Goal: Information Seeking & Learning: Learn about a topic

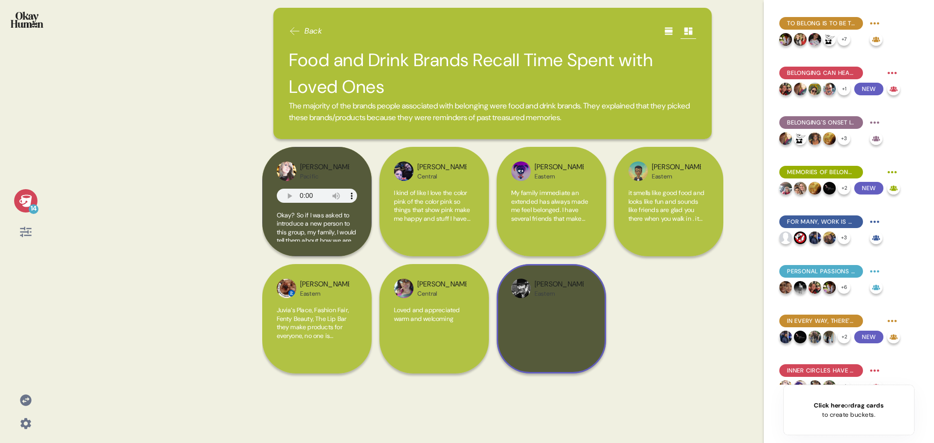
scroll to position [314, 0]
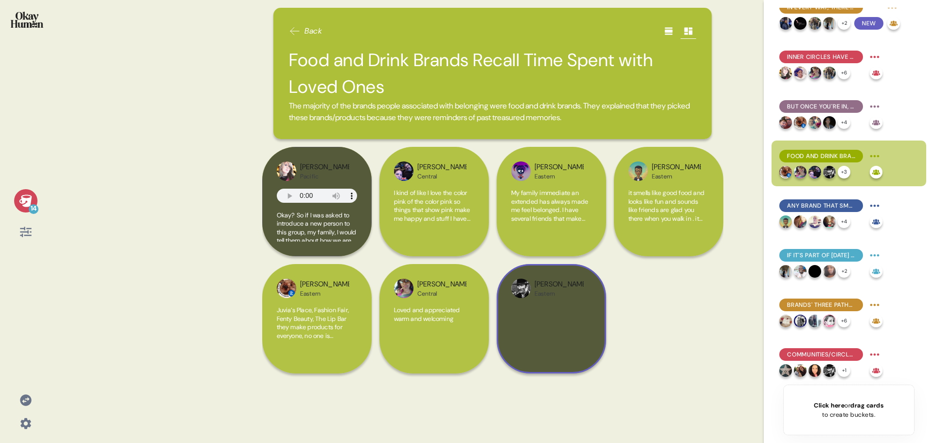
click at [546, 329] on div at bounding box center [551, 332] width 80 height 53
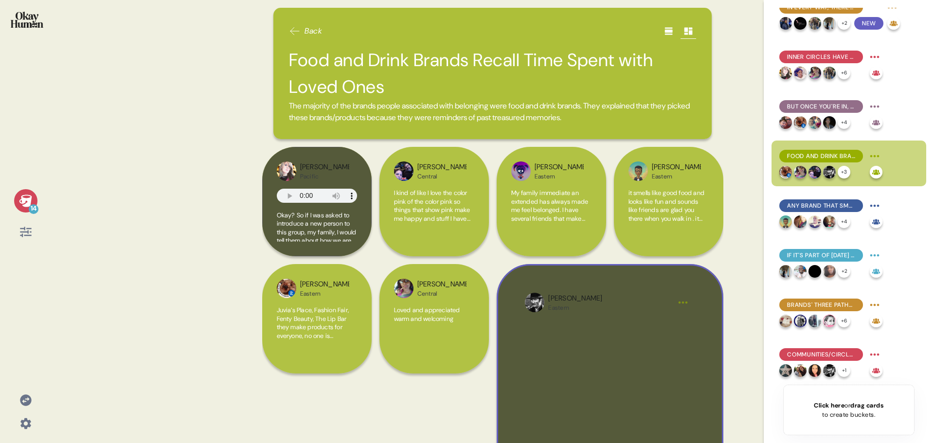
scroll to position [49, 0]
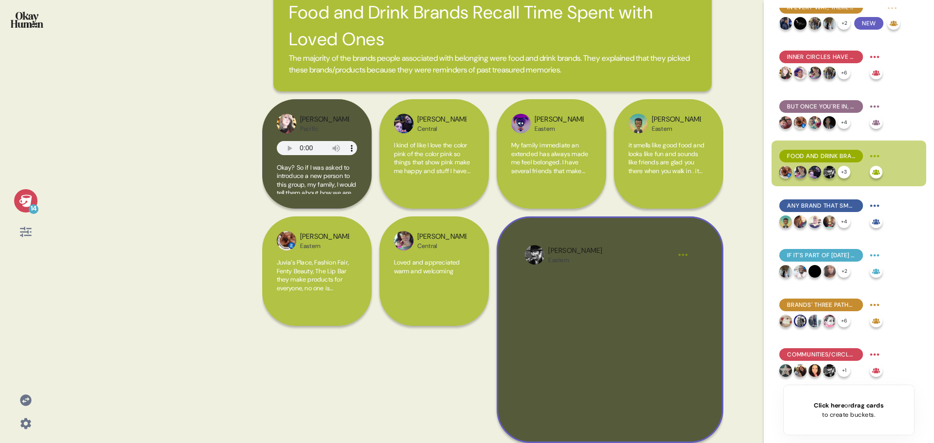
click at [652, 347] on div at bounding box center [609, 343] width 169 height 142
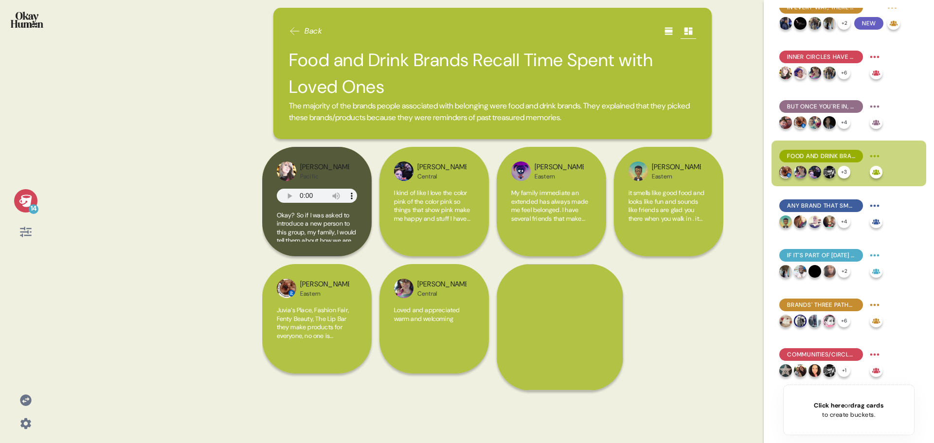
scroll to position [0, 0]
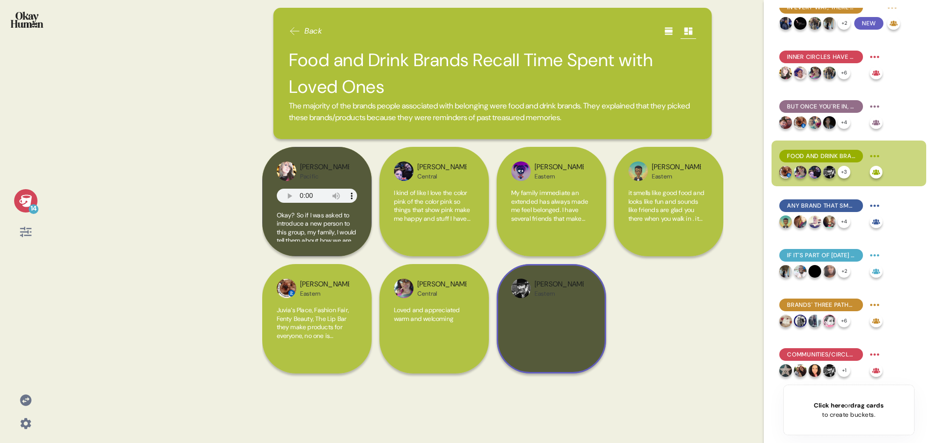
click at [583, 329] on div at bounding box center [551, 332] width 80 height 53
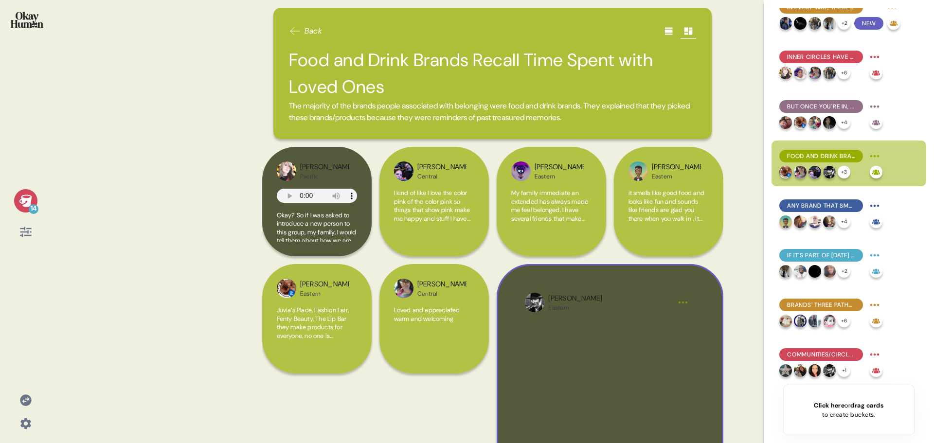
click at [683, 303] on html "14 Back Food and Drink Brands Recall Time Spent with Loved Ones The majority of…" at bounding box center [467, 221] width 934 height 443
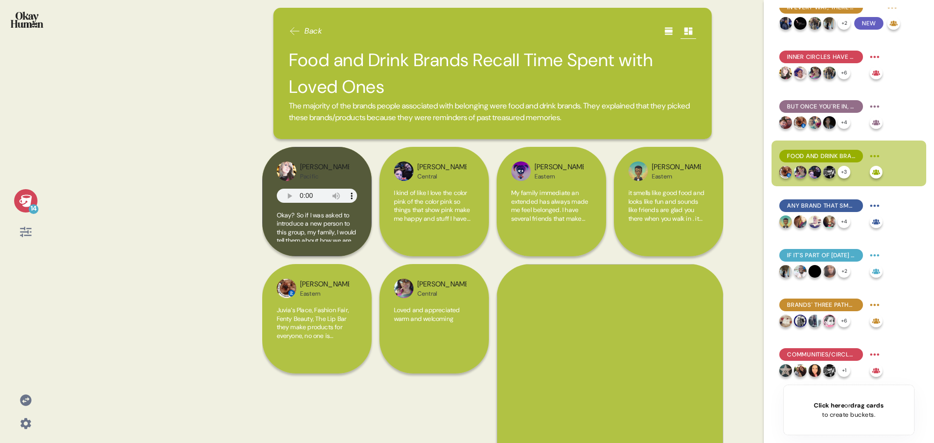
click at [652, 399] on html "14 Back Food and Drink Brands Recall Time Spent with Loved Ones The majority of…" at bounding box center [467, 221] width 934 height 443
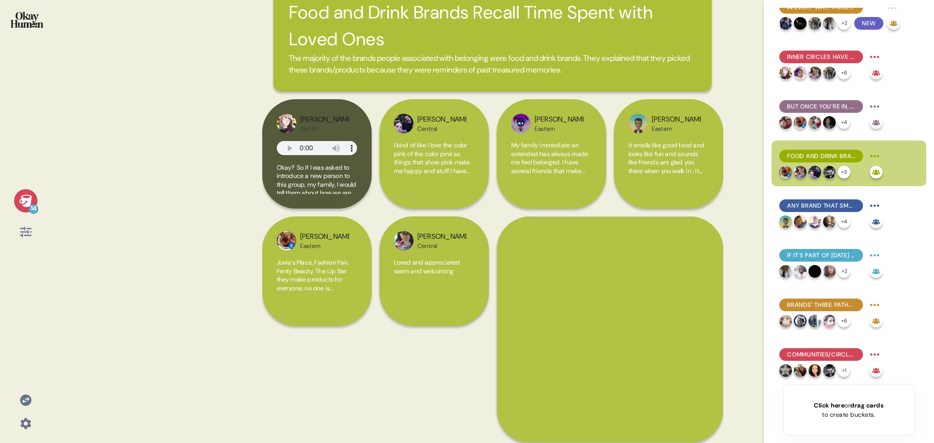
scroll to position [55, 0]
click at [427, 276] on div "Loved and appreciated warm and welcoming" at bounding box center [434, 280] width 80 height 45
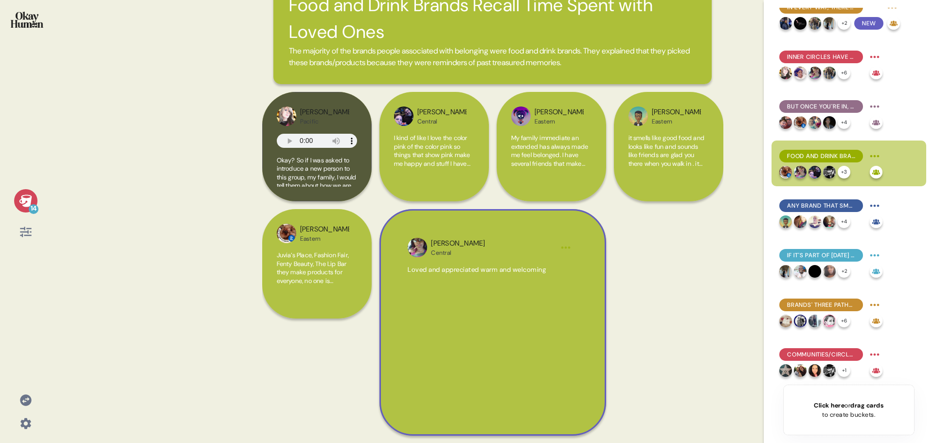
click at [490, 296] on div "Loved and appreciated warm and welcoming" at bounding box center [491, 332] width 169 height 134
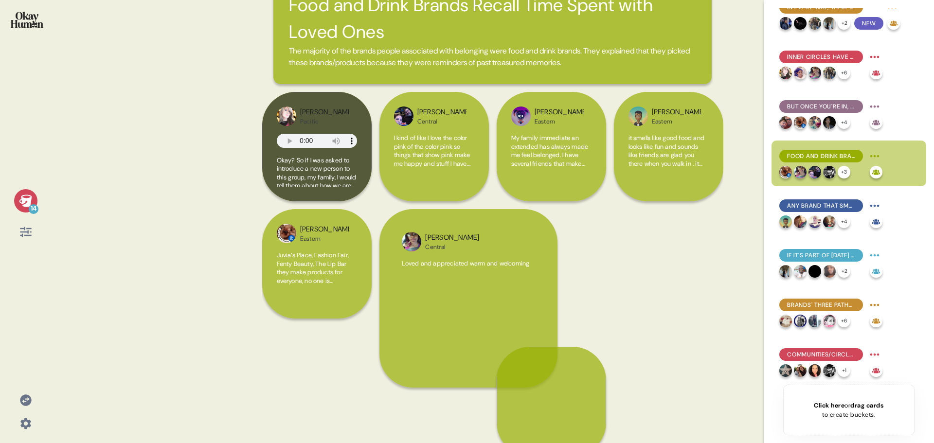
scroll to position [0, 0]
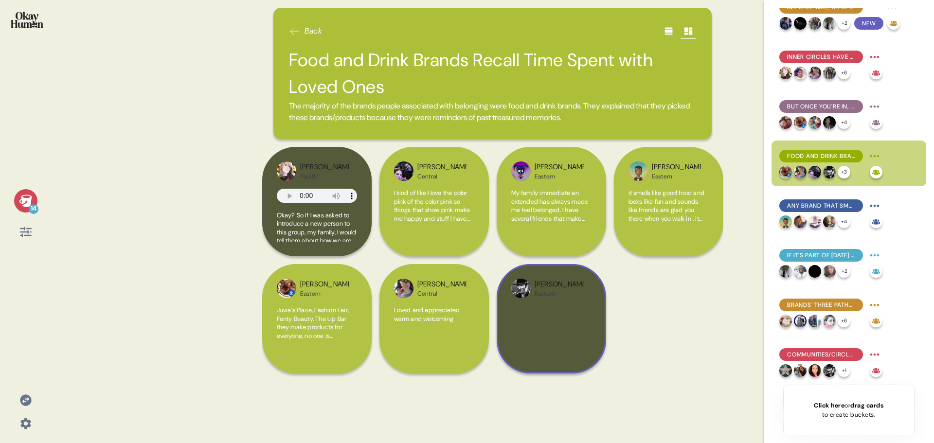
click at [595, 315] on div "Philip Eastern" at bounding box center [550, 318] width 109 height 109
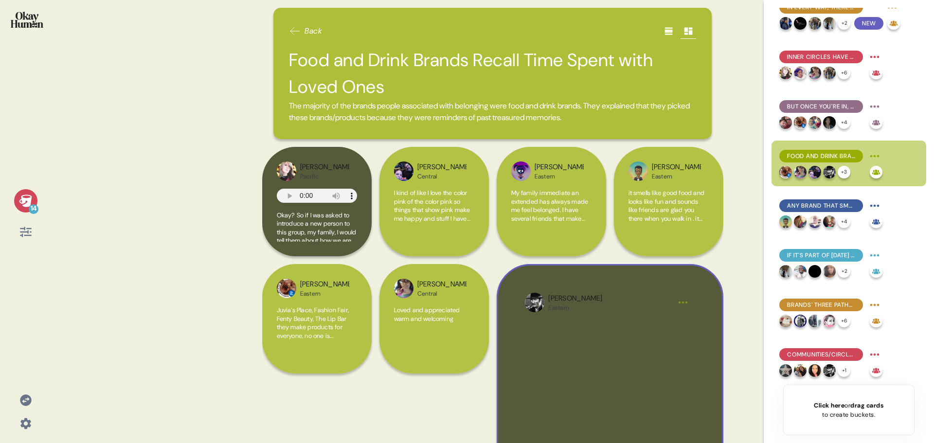
click at [583, 355] on div at bounding box center [609, 391] width 169 height 142
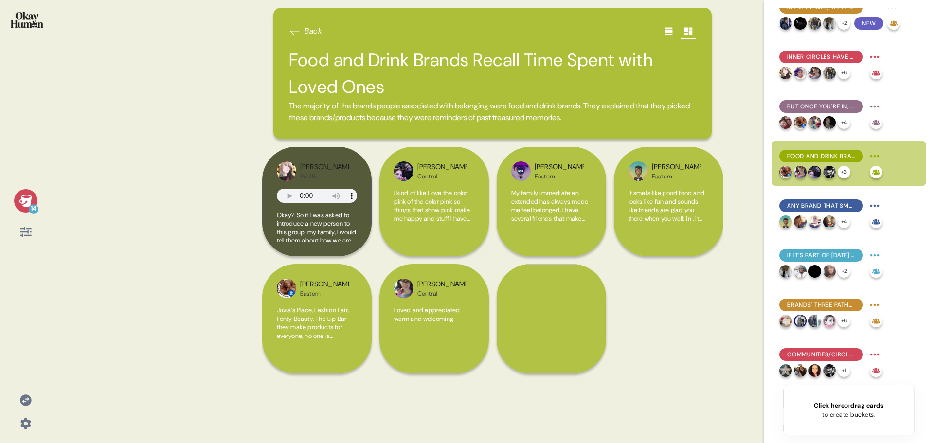
click at [28, 398] on icon at bounding box center [26, 400] width 14 height 14
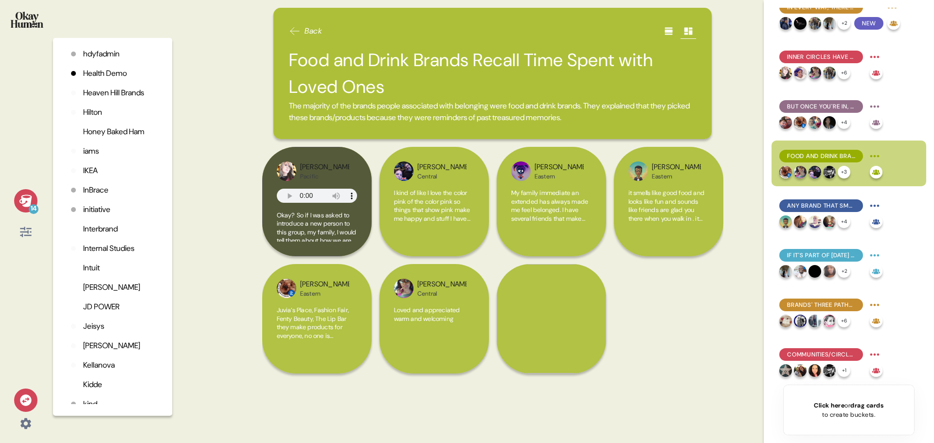
scroll to position [1594, 0]
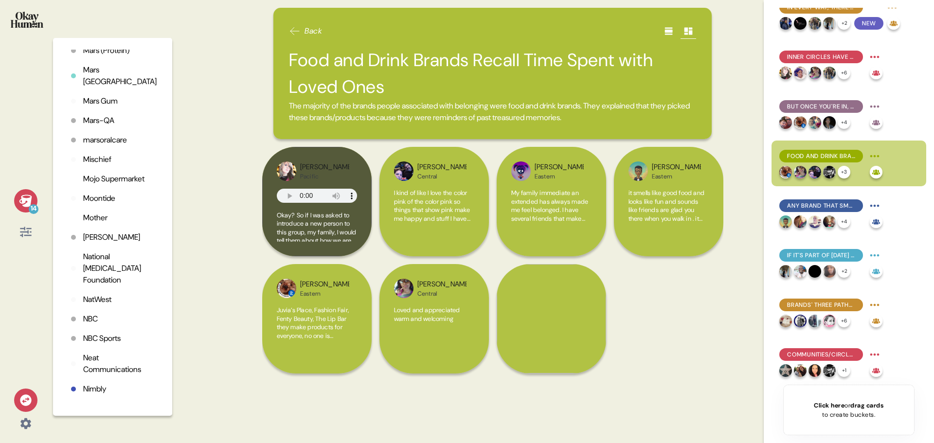
click at [100, 286] on p "National Psoriasis Foundation" at bounding box center [119, 268] width 73 height 35
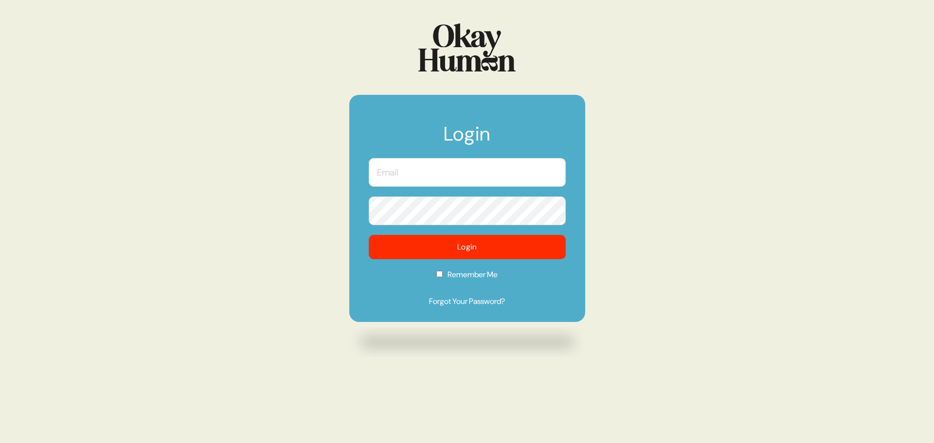
click at [437, 177] on input "text" at bounding box center [467, 172] width 197 height 29
click at [457, 179] on input "text" at bounding box center [467, 172] width 197 height 29
click at [0, 442] on com-1password-button at bounding box center [0, 443] width 0 height 0
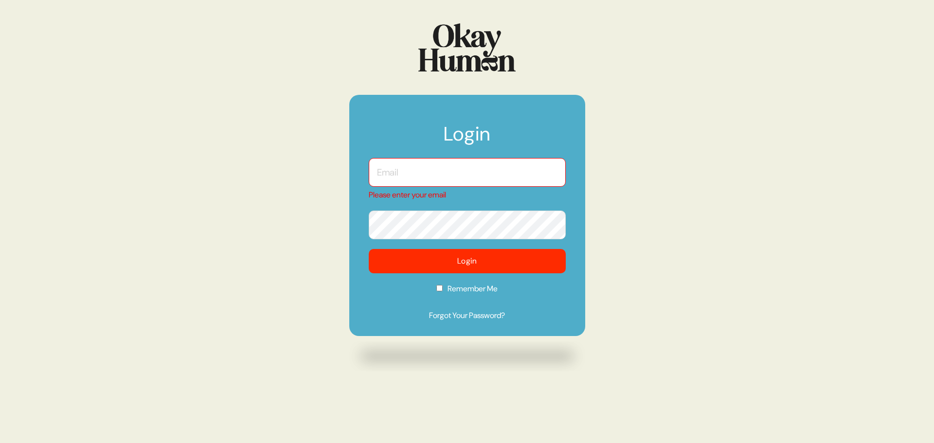
type input "[PERSON_NAME][EMAIL_ADDRESS][DOMAIN_NAME]"
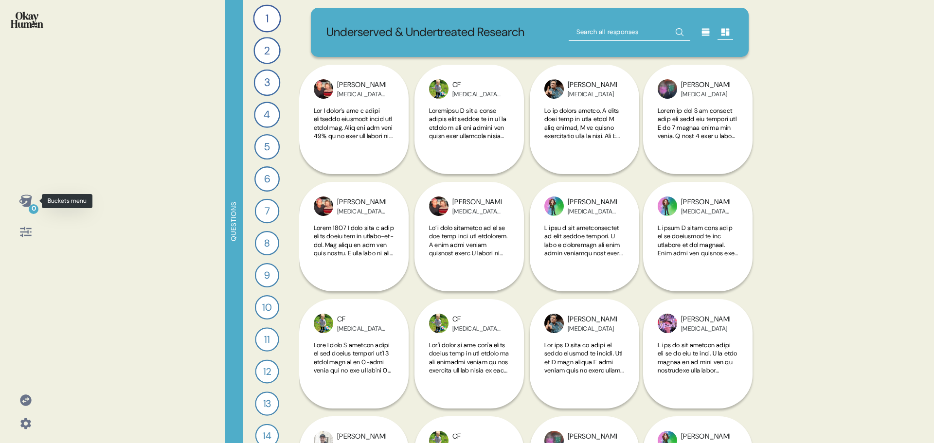
click at [32, 203] on icon at bounding box center [26, 201] width 14 height 14
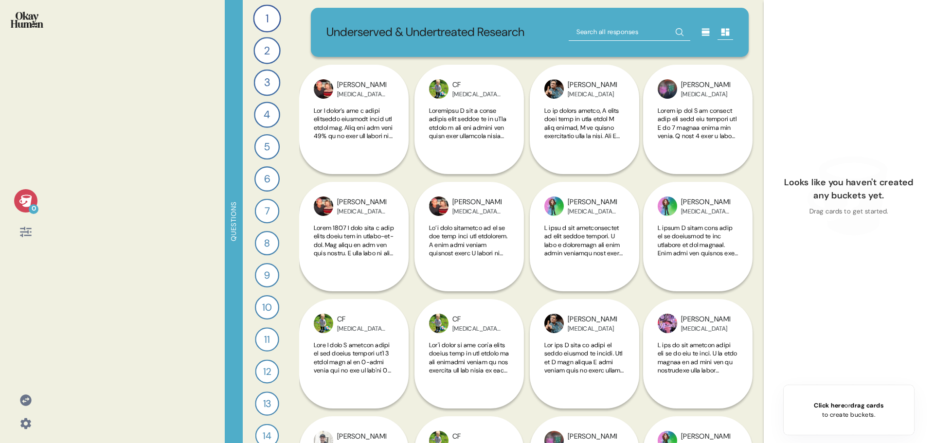
click at [31, 203] on icon at bounding box center [26, 201] width 14 height 14
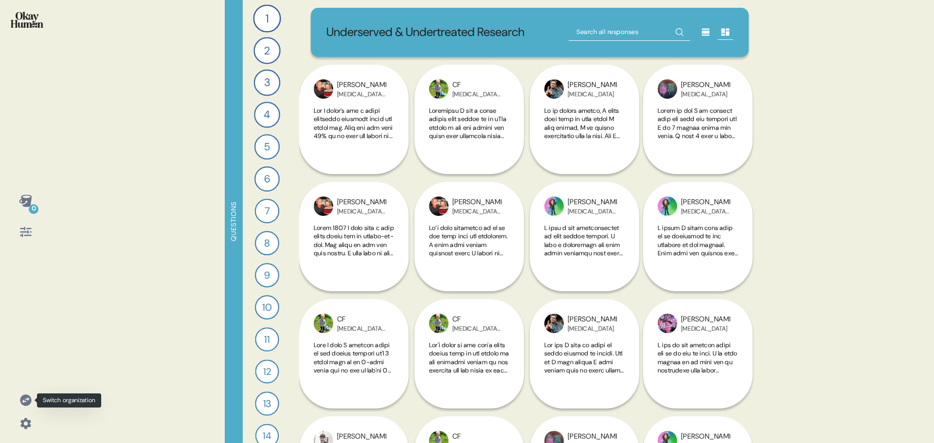
click at [26, 398] on icon at bounding box center [25, 399] width 11 height 11
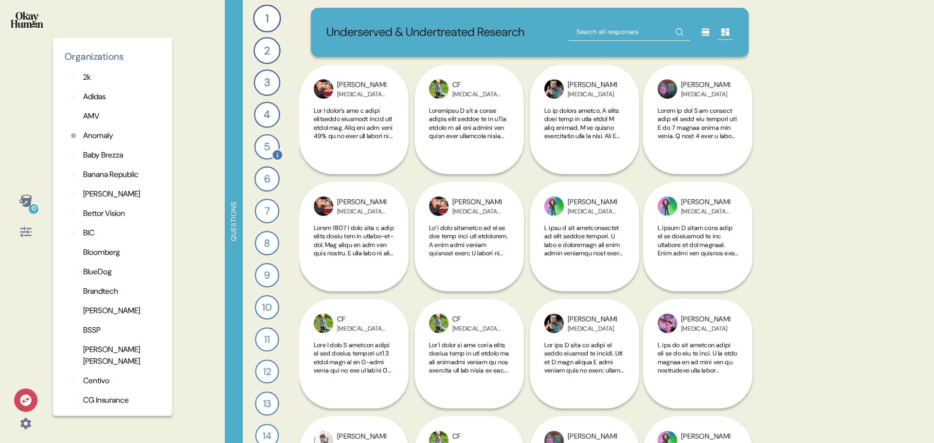
click at [262, 142] on div "5" at bounding box center [266, 146] width 25 height 25
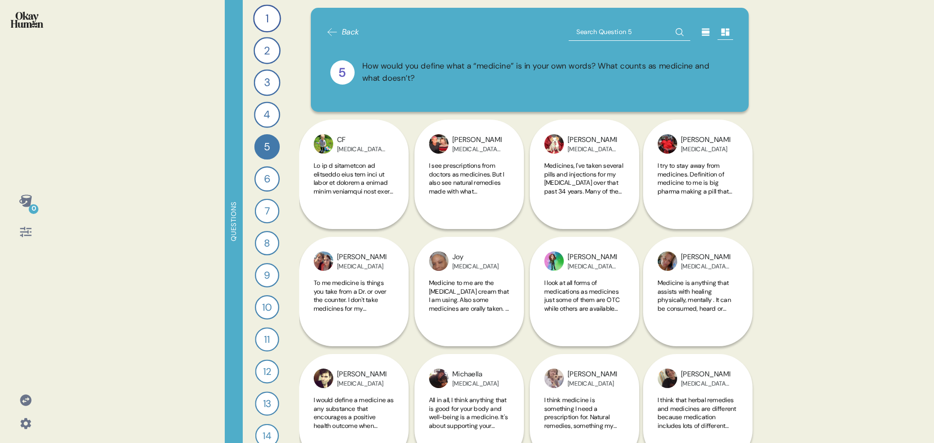
click at [28, 402] on icon at bounding box center [25, 399] width 11 height 11
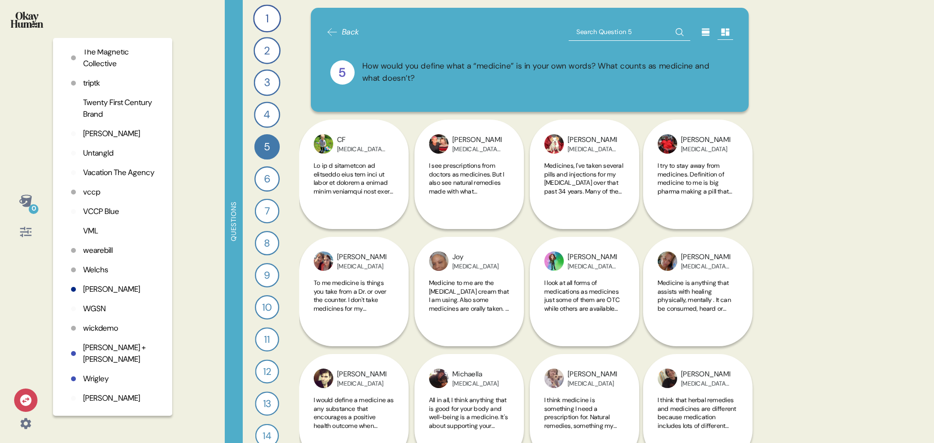
scroll to position [2370, 0]
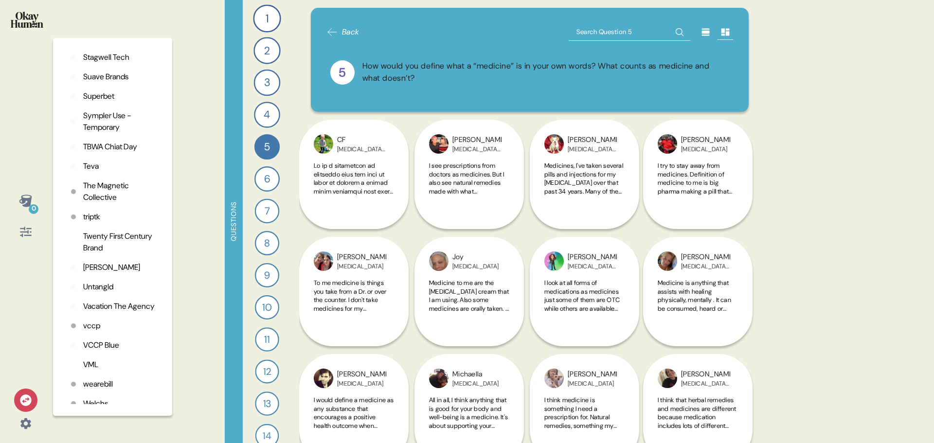
click at [99, 293] on p "Untangld" at bounding box center [98, 287] width 30 height 12
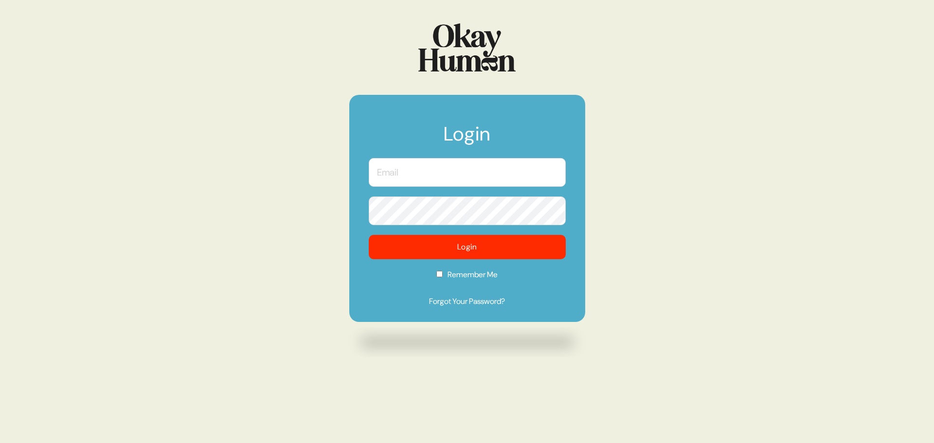
click at [410, 171] on input "text" at bounding box center [467, 172] width 197 height 29
type input "kristin@sympler.co"
click at [440, 275] on input "Remember Me" at bounding box center [439, 274] width 6 height 6
checkbox input "true"
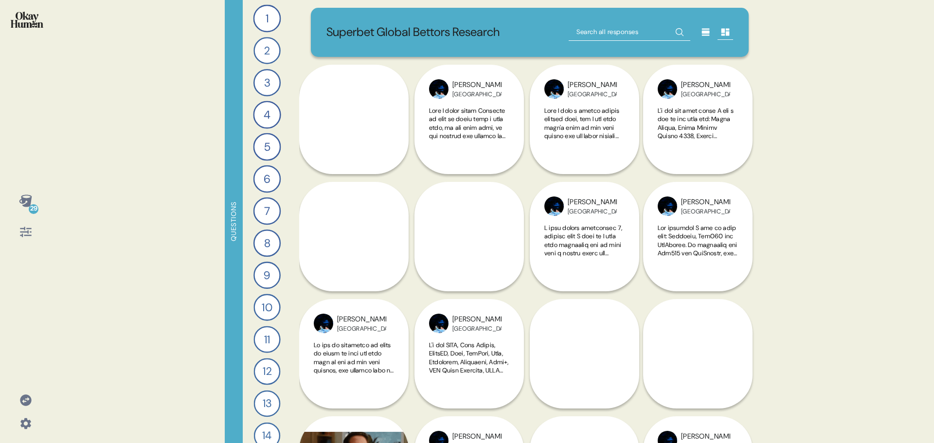
click at [23, 401] on icon at bounding box center [26, 400] width 14 height 14
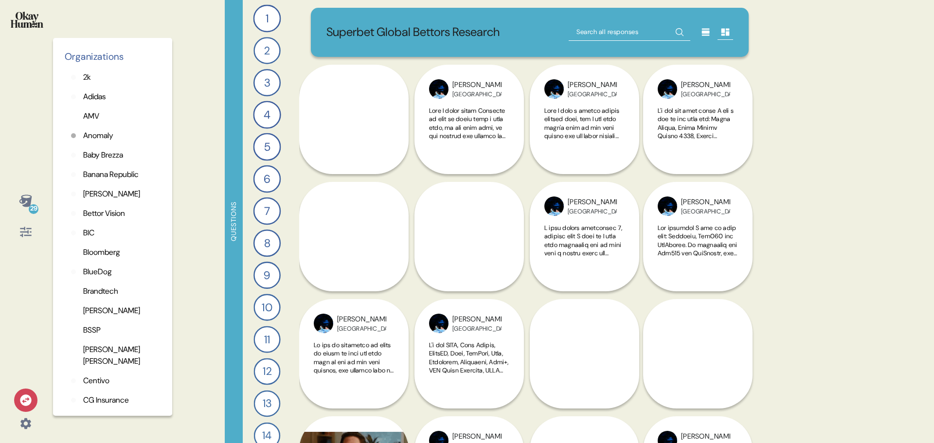
click at [110, 156] on p "Baby Brezza" at bounding box center [103, 155] width 40 height 12
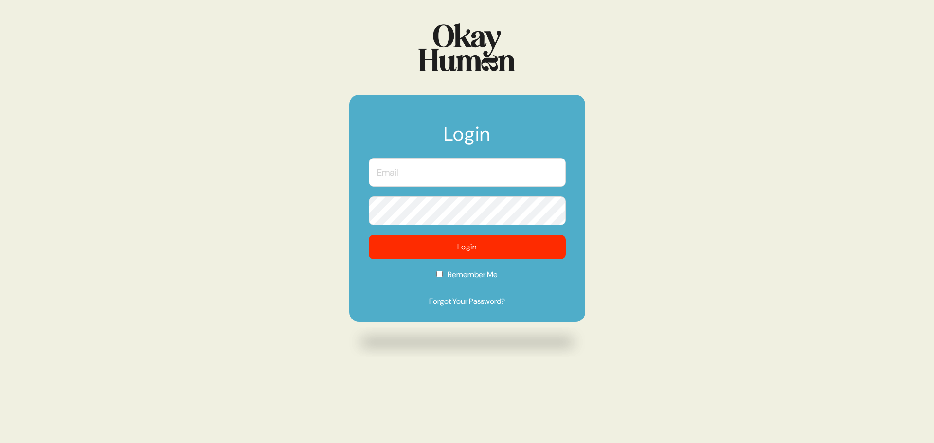
click at [428, 172] on input "text" at bounding box center [467, 172] width 197 height 29
type input "[PERSON_NAME][EMAIL_ADDRESS][DOMAIN_NAME]"
click at [439, 275] on input "Remember Me" at bounding box center [439, 274] width 6 height 6
checkbox input "true"
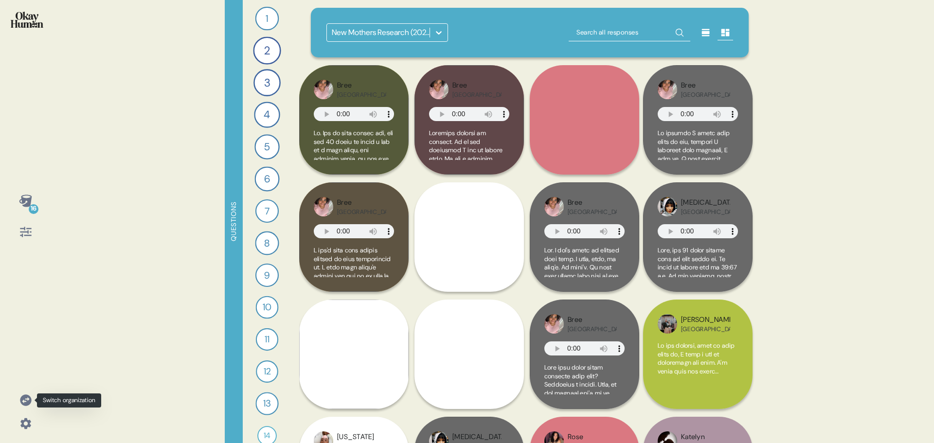
click at [27, 403] on icon at bounding box center [25, 399] width 11 height 11
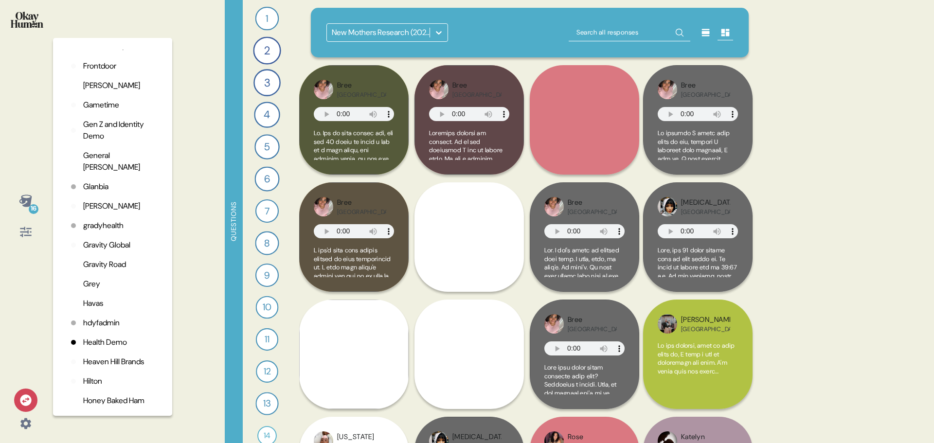
scroll to position [856, 0]
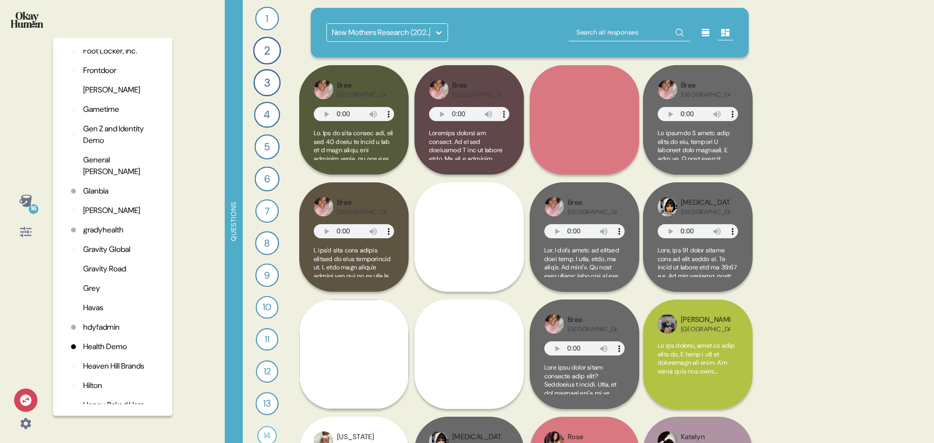
click at [95, 288] on p "Grey" at bounding box center [91, 288] width 17 height 12
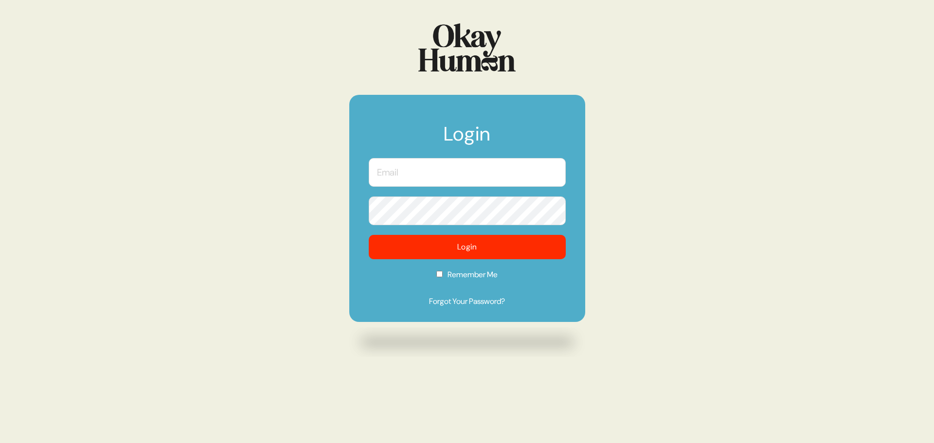
click at [414, 178] on input "text" at bounding box center [467, 172] width 197 height 29
type input "[PERSON_NAME][EMAIL_ADDRESS][DOMAIN_NAME]"
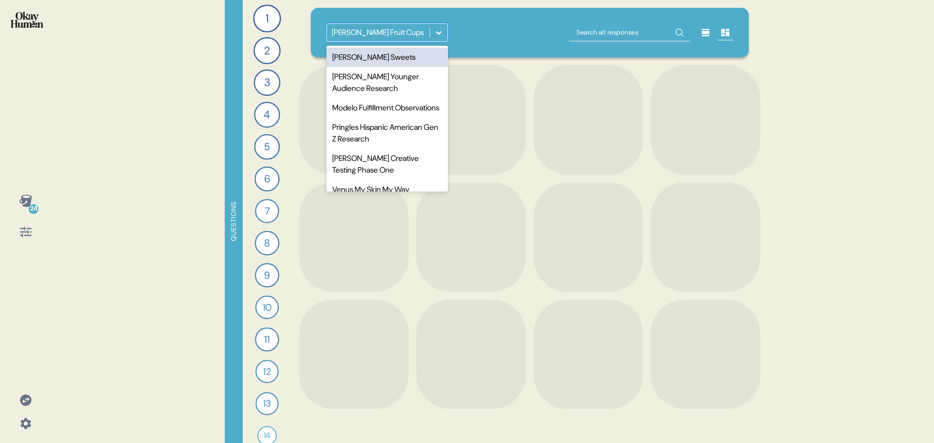
click at [440, 28] on icon at bounding box center [439, 33] width 10 height 10
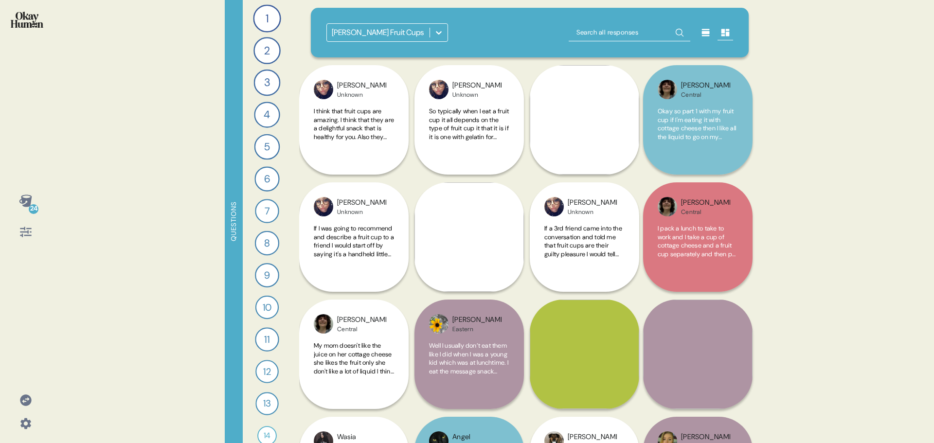
click at [440, 28] on icon at bounding box center [439, 33] width 10 height 10
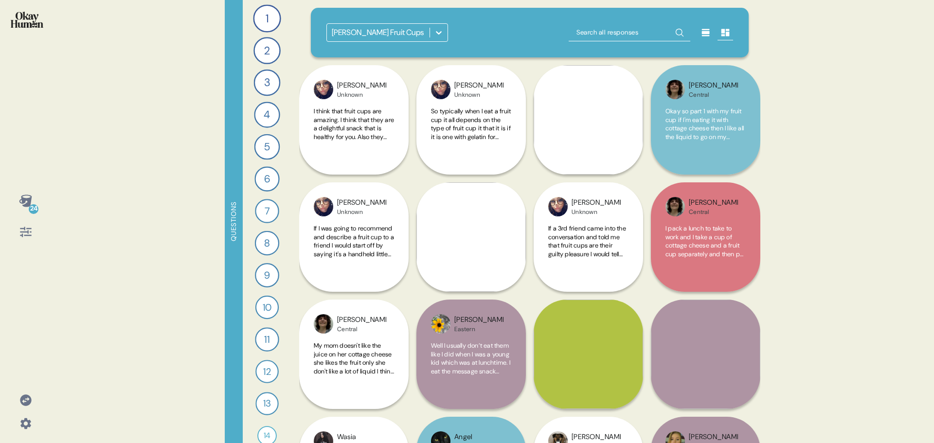
click at [437, 28] on icon at bounding box center [439, 33] width 10 height 10
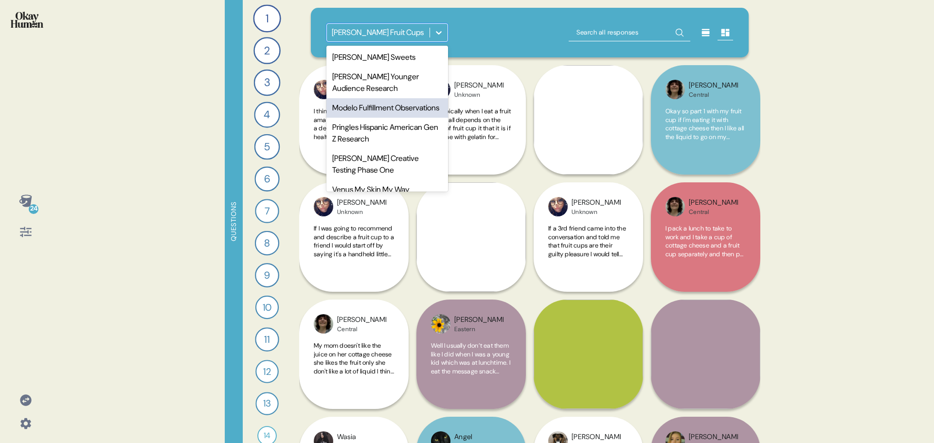
click at [390, 109] on div "Modelo Fulfillment Observations" at bounding box center [387, 107] width 122 height 19
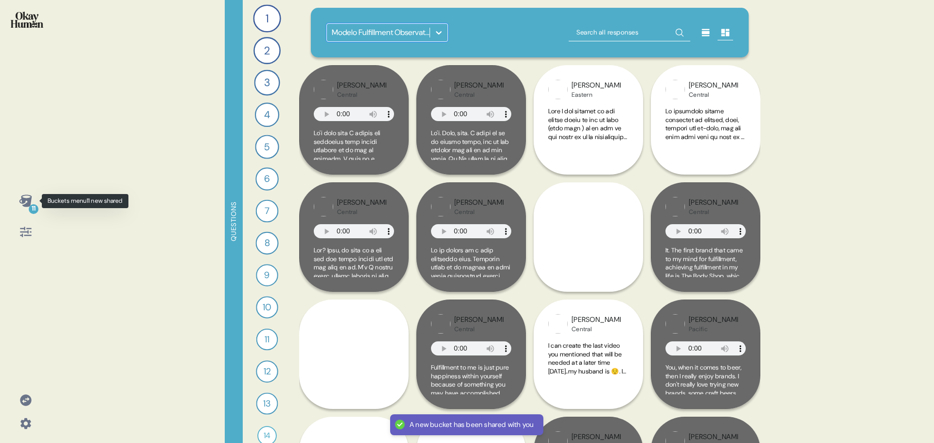
click at [24, 202] on icon at bounding box center [25, 200] width 13 height 12
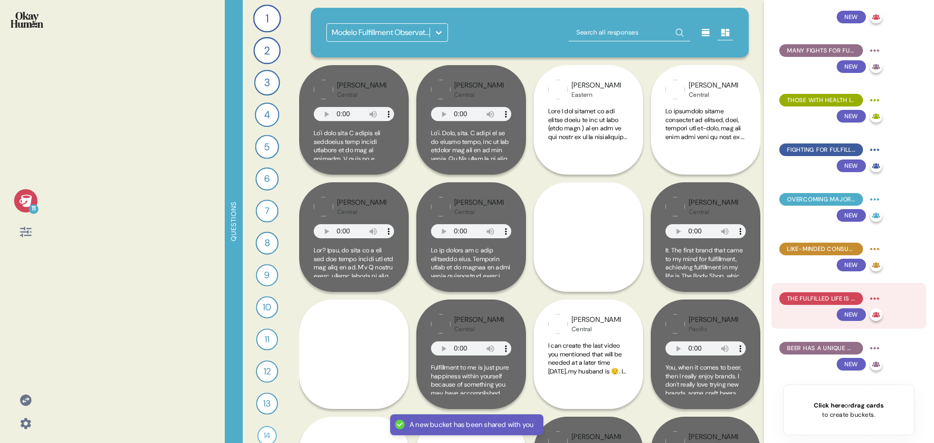
scroll to position [97, 0]
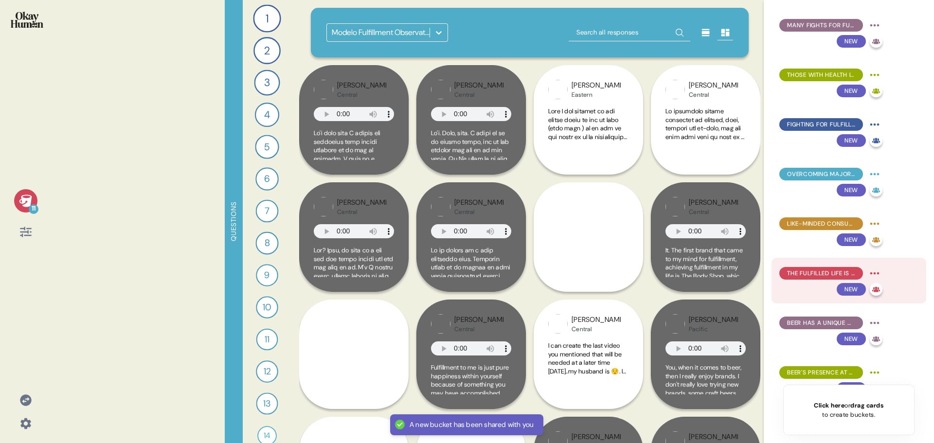
click at [818, 272] on span "The fulfilled life is characterized by brands that fit with the vision of a ser…" at bounding box center [821, 273] width 68 height 9
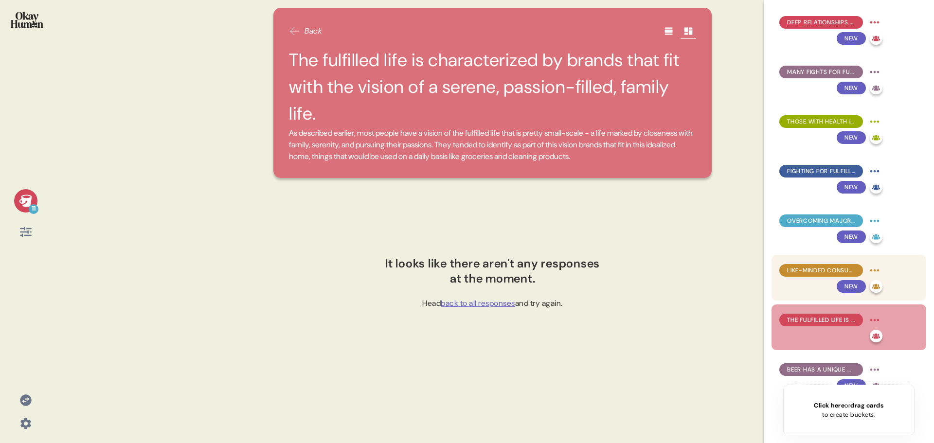
scroll to position [0, 0]
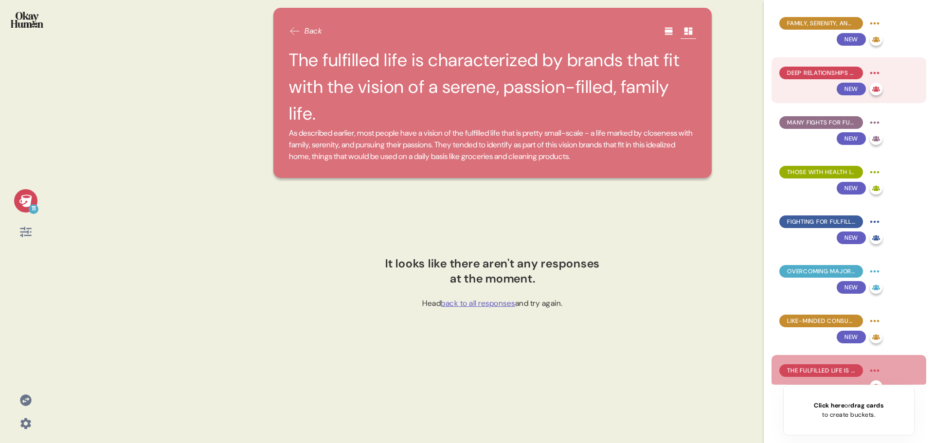
click at [822, 73] on span "Deep relationships are both the long-term goal and short-term rewards of fighti…" at bounding box center [821, 73] width 68 height 9
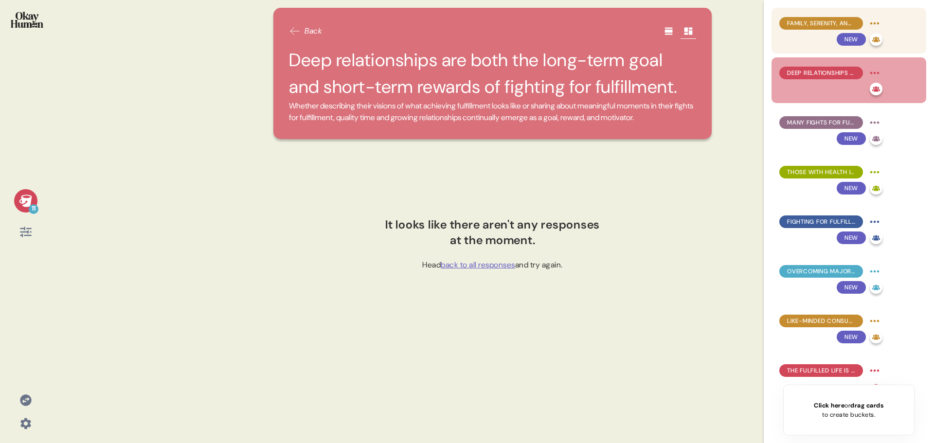
click at [821, 26] on span "Family, serenity, and the pursuit of passions come together to define the "fulf…" at bounding box center [821, 23] width 68 height 9
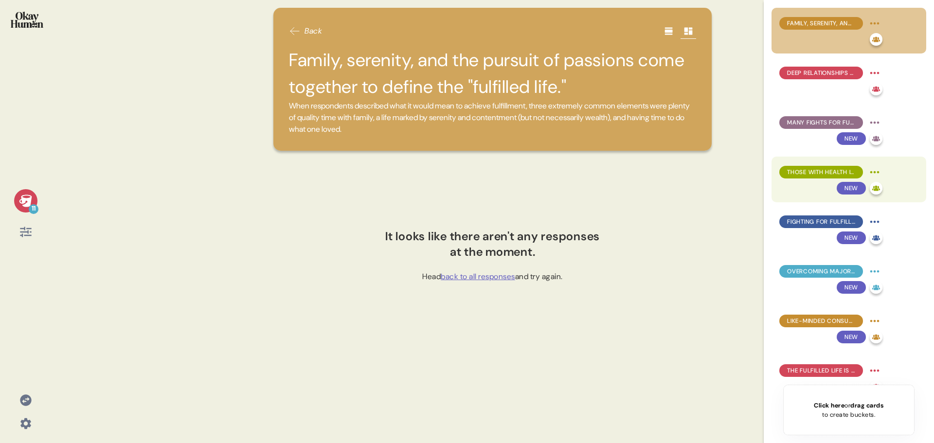
click at [820, 177] on div "Those with health issues fight both for health and for recognition of their str…" at bounding box center [821, 172] width 84 height 13
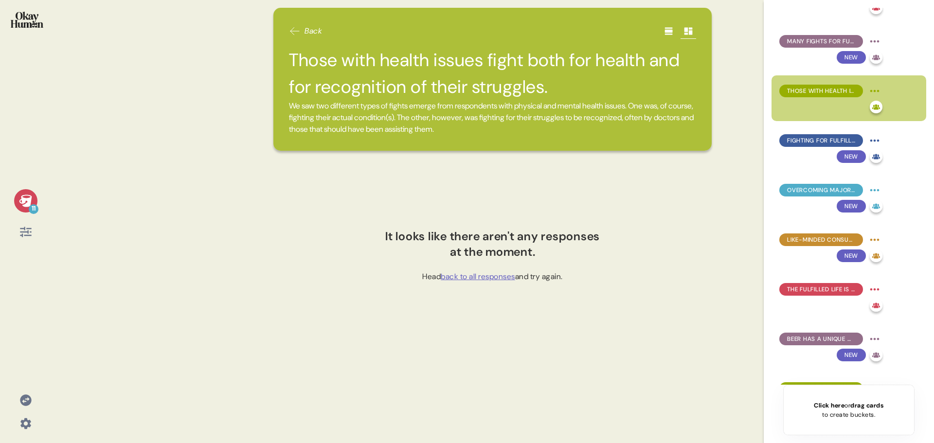
scroll to position [165, 0]
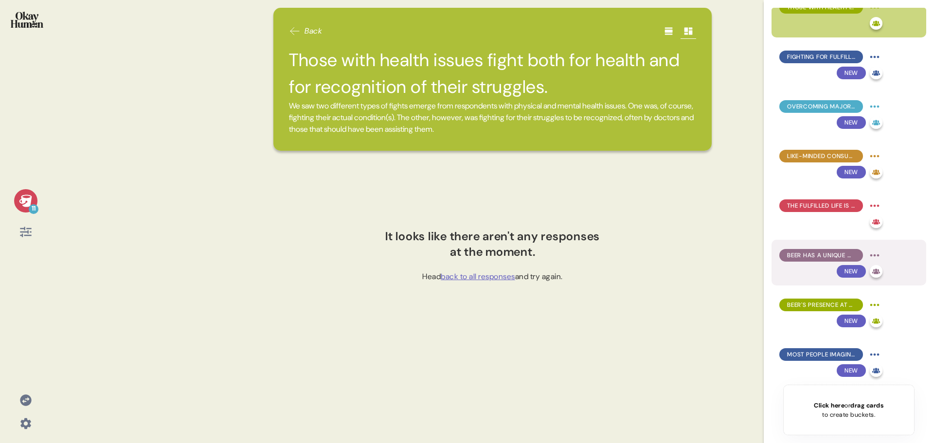
click at [827, 258] on span "Beer has a unique connection with relaxation." at bounding box center [821, 255] width 68 height 9
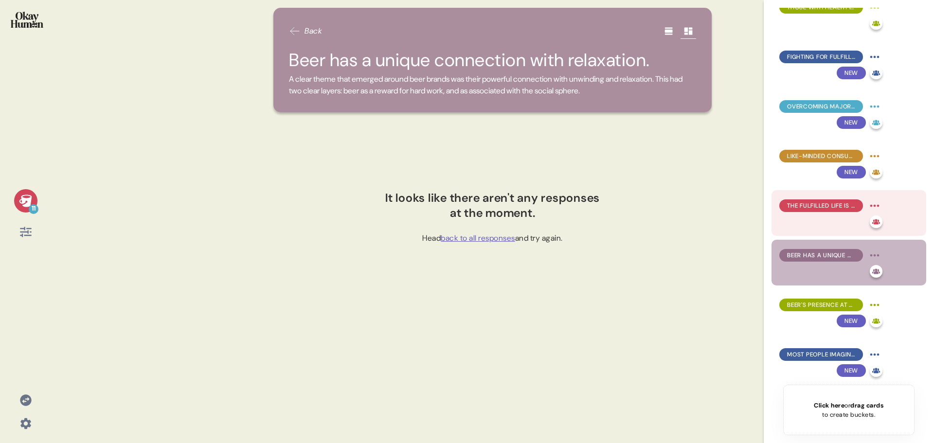
click at [832, 206] on span "The fulfilled life is characterized by brands that fit with the vision of a ser…" at bounding box center [821, 205] width 68 height 9
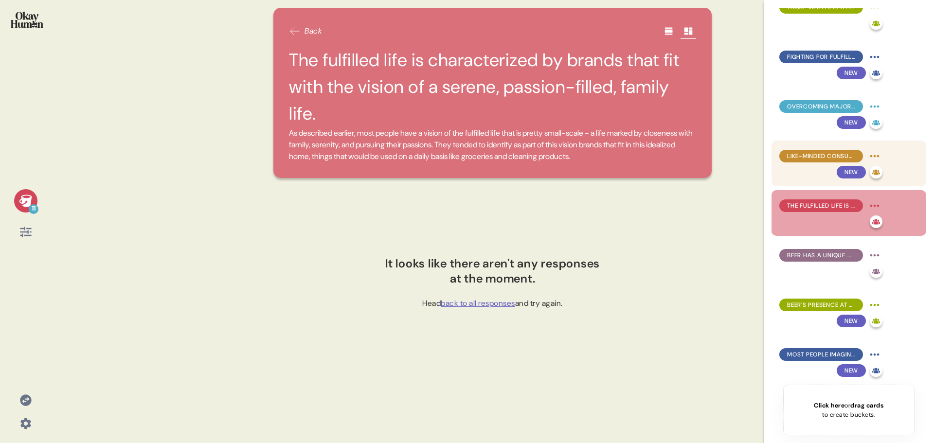
click at [833, 161] on div "Like-minded consumers readily connect brands that take moral stances with fulfi…" at bounding box center [821, 156] width 84 height 13
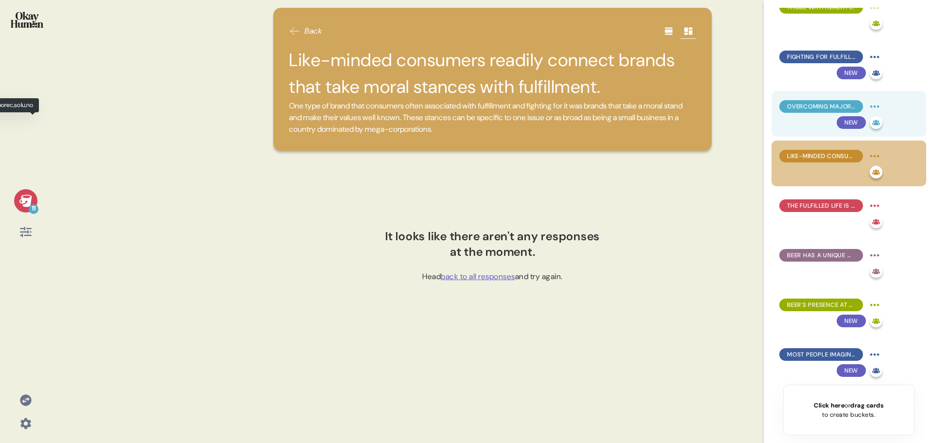
click at [876, 123] on icon at bounding box center [876, 122] width 8 height 5
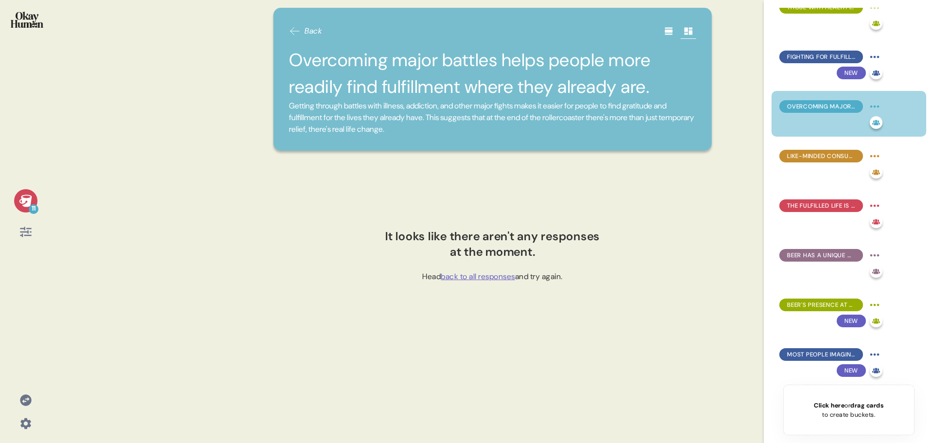
click at [877, 125] on span at bounding box center [875, 122] width 13 height 13
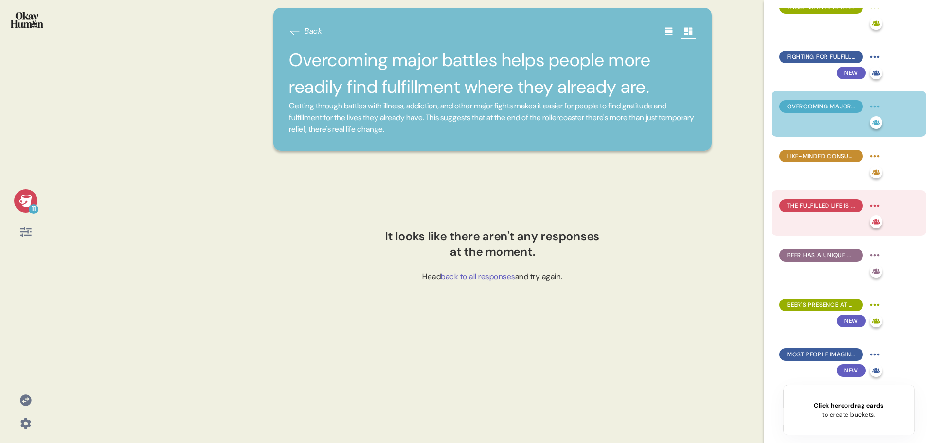
click at [837, 197] on div "The fulfilled life is characterized by brands that fit with the vision of a ser…" at bounding box center [848, 213] width 155 height 46
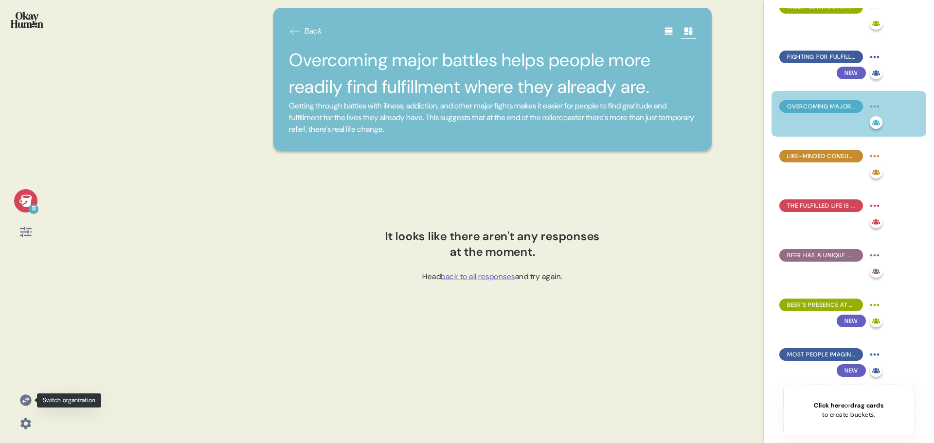
click at [23, 398] on icon at bounding box center [25, 399] width 11 height 11
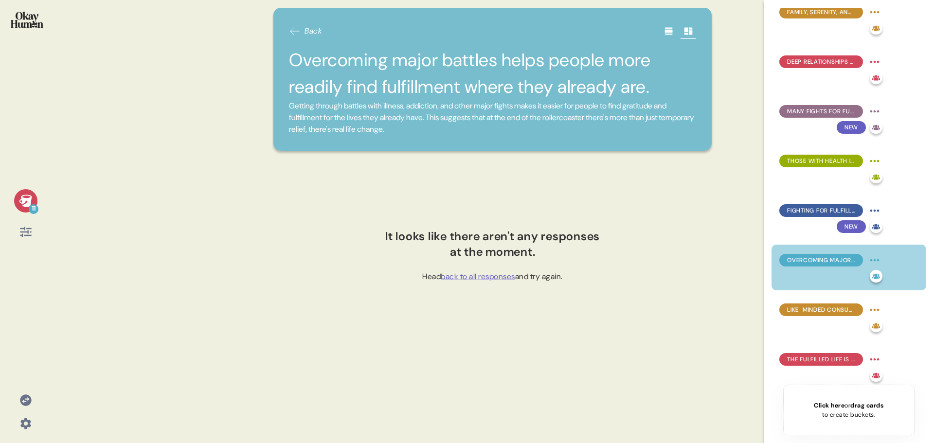
scroll to position [0, 0]
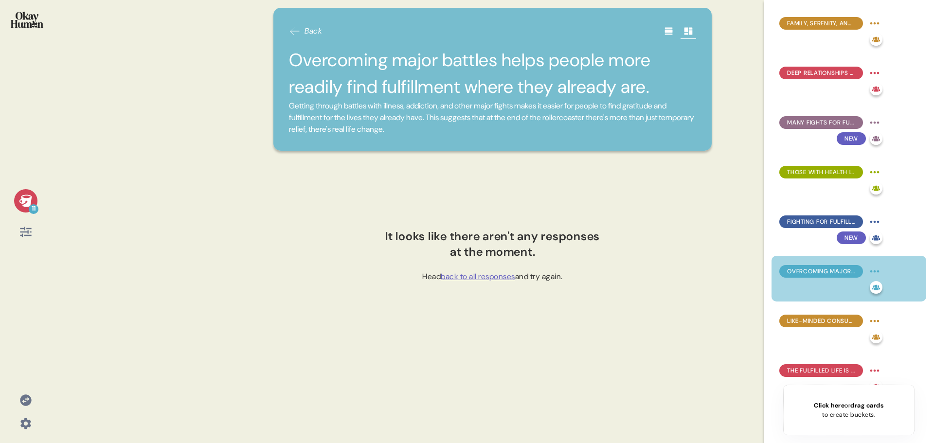
click at [31, 401] on icon at bounding box center [25, 399] width 11 height 11
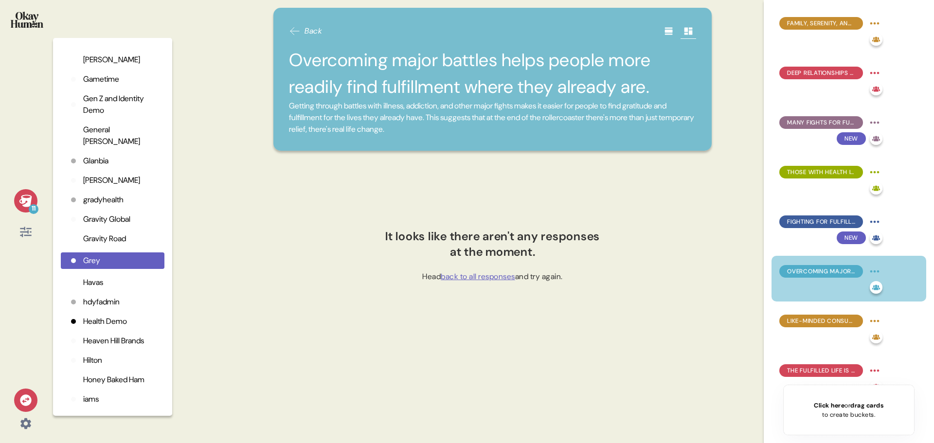
scroll to position [889, 0]
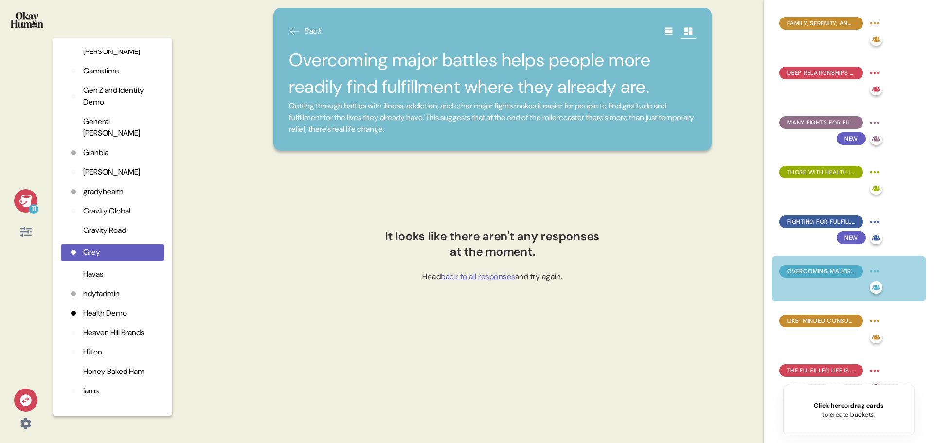
click at [95, 254] on p "Grey" at bounding box center [91, 253] width 17 height 12
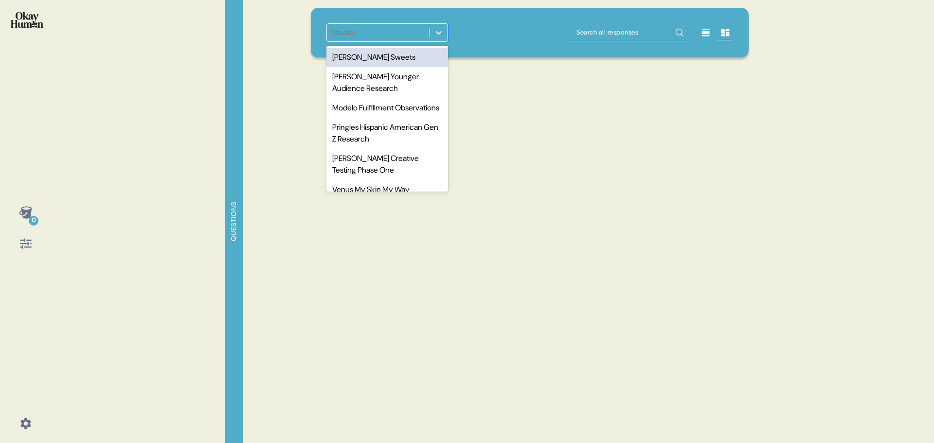
click at [408, 33] on div "Studies" at bounding box center [378, 33] width 103 height 18
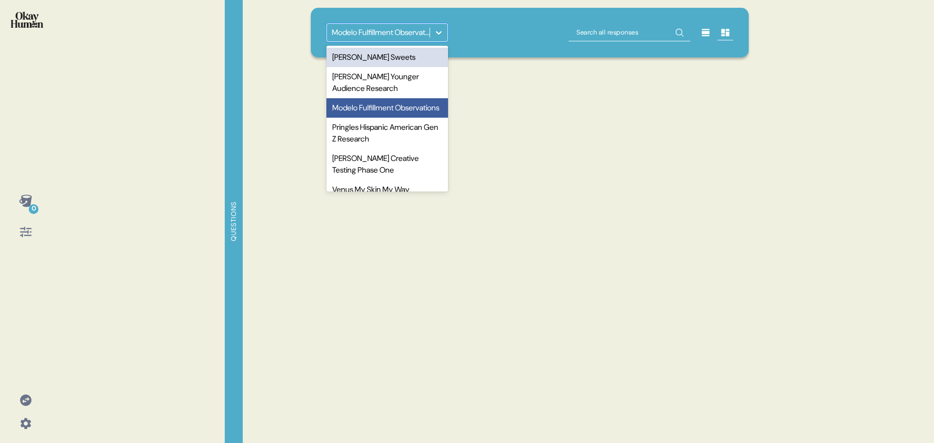
click at [394, 59] on div "[PERSON_NAME] Sweets" at bounding box center [387, 57] width 122 height 19
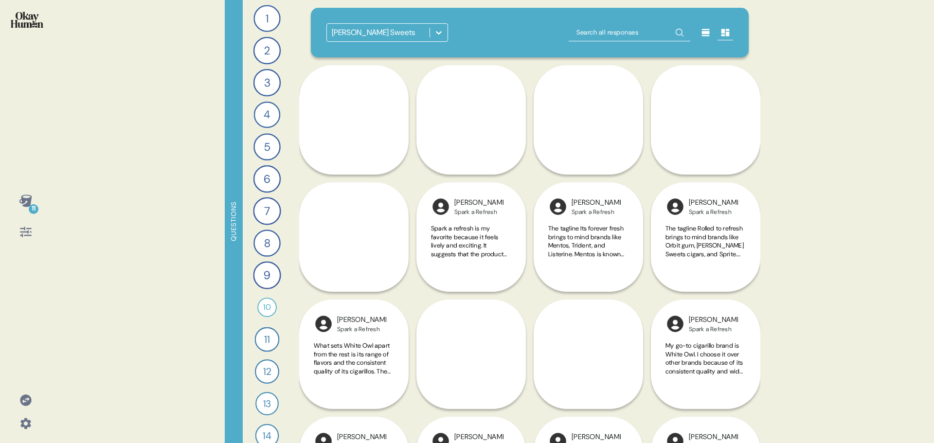
click at [439, 32] on icon at bounding box center [439, 33] width 10 height 10
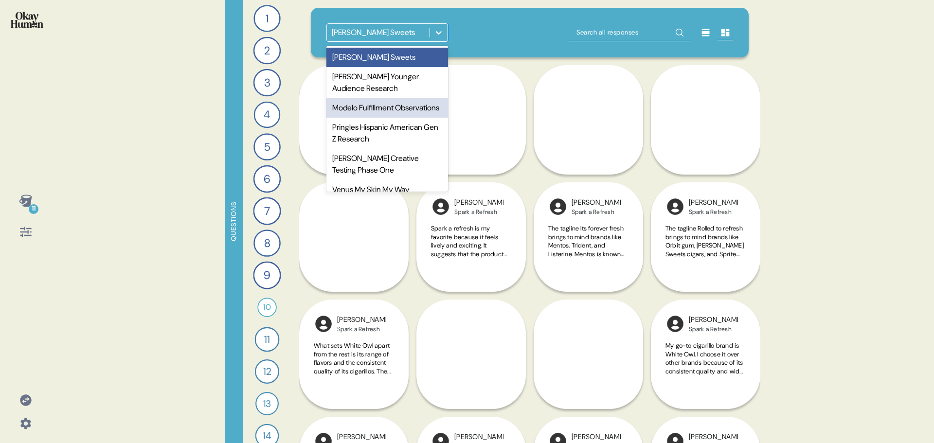
click at [392, 115] on div "Modelo Fulfillment Observations" at bounding box center [387, 107] width 122 height 19
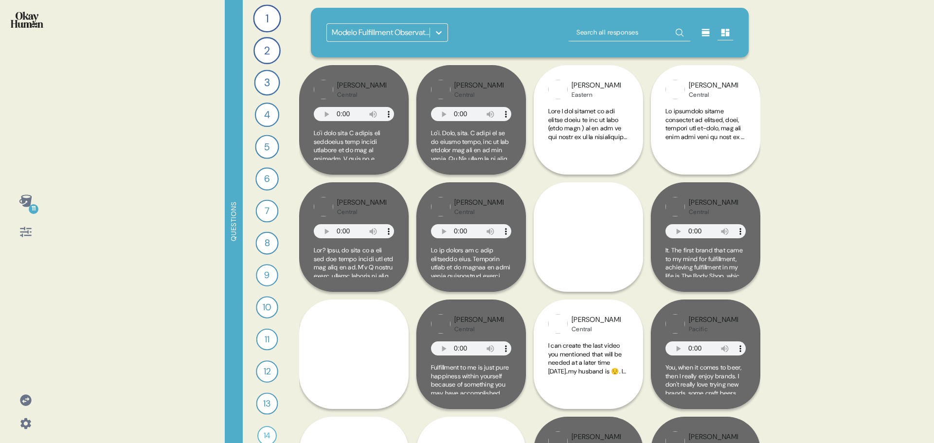
click at [18, 207] on div "11" at bounding box center [25, 200] width 23 height 23
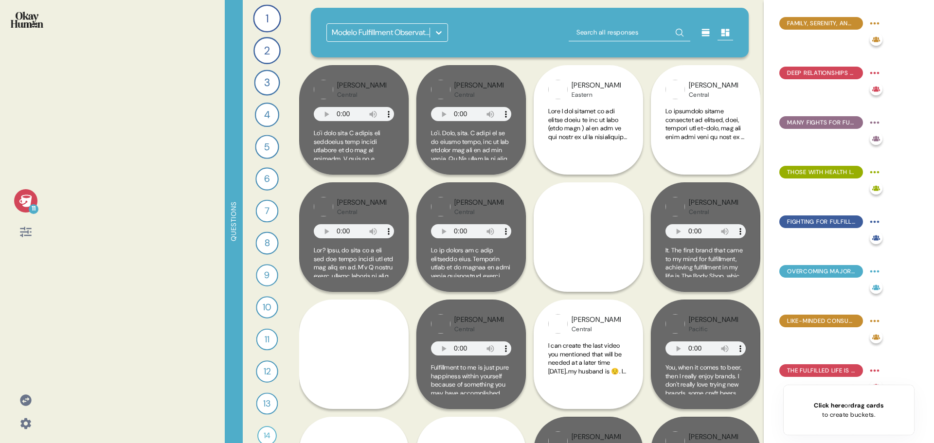
click at [399, 35] on div "Modelo Fulfillment Observations" at bounding box center [381, 33] width 99 height 12
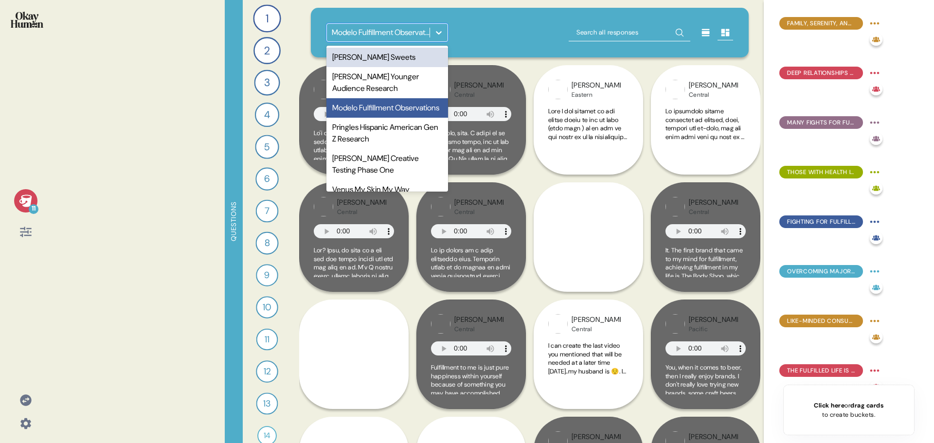
click at [385, 56] on div "[PERSON_NAME] Sweets" at bounding box center [387, 57] width 122 height 19
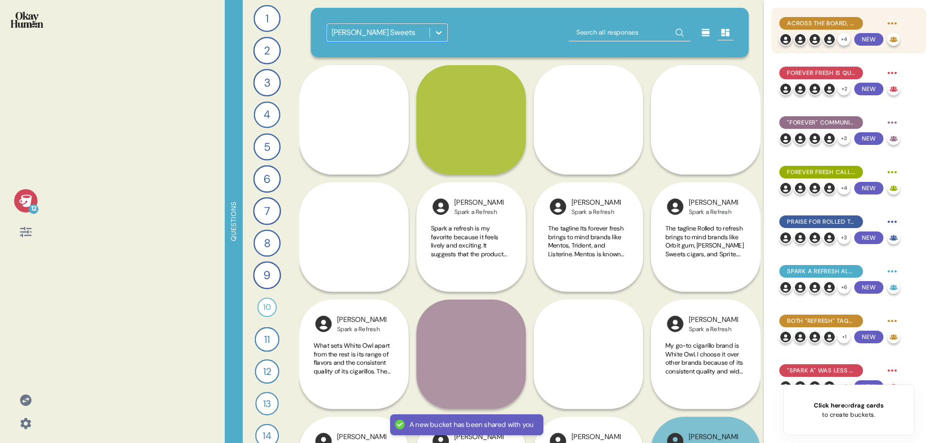
click at [837, 24] on span "Across the board, Forever Fresh was our audience's favorite tagline option." at bounding box center [821, 23] width 68 height 9
